Goal: Task Accomplishment & Management: Complete application form

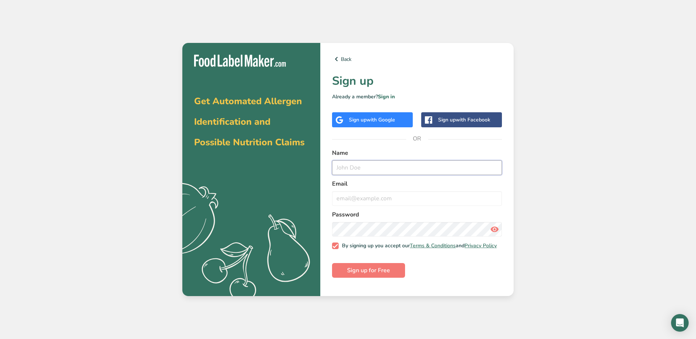
click at [359, 171] on input "text" at bounding box center [417, 167] width 170 height 15
type input "[PERSON_NAME]"
click at [402, 199] on input "[EMAIL_ADDRESS][DOMAIN_NAME]" at bounding box center [417, 198] width 170 height 15
drag, startPoint x: 426, startPoint y: 201, endPoint x: 396, endPoint y: 204, distance: 30.2
click at [396, 204] on input "[EMAIL_ADDRESS][DOMAIN_NAME]" at bounding box center [417, 198] width 170 height 15
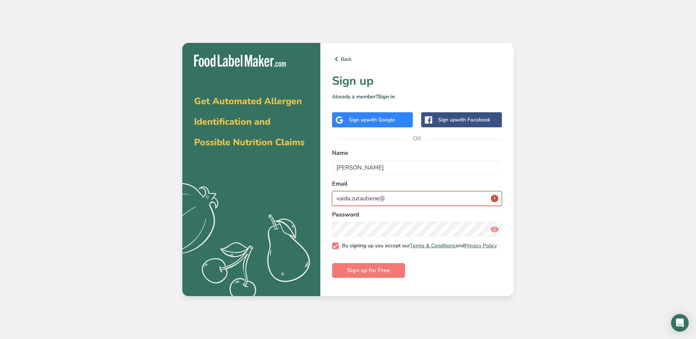
type input "[EMAIL_ADDRESS][DOMAIN_NAME]"
click at [598, 225] on div "Get Automated Allergen Identification and Possible Nutrition Claims .a{fill:#f5…" at bounding box center [348, 169] width 696 height 339
click at [473, 267] on form "Name [PERSON_NAME] Email [EMAIL_ADDRESS][DOMAIN_NAME] Password By signing up yo…" at bounding box center [417, 213] width 170 height 129
click at [678, 126] on div "Get Automated Allergen Identification and Possible Nutrition Claims .a{fill:#f5…" at bounding box center [348, 169] width 696 height 339
